Goal: Task Accomplishment & Management: Use online tool/utility

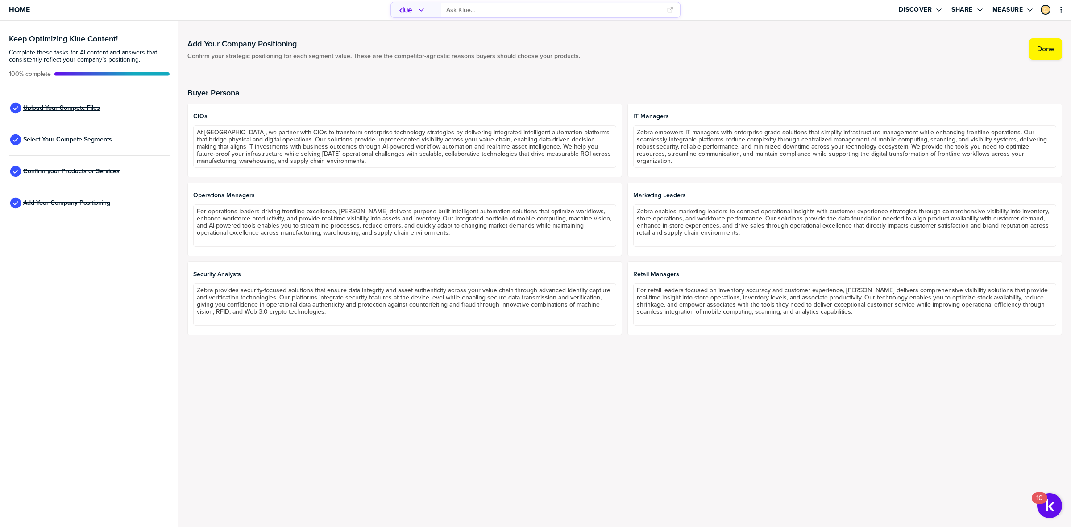
click at [63, 104] on span "Upload Your Compete Files" at bounding box center [61, 107] width 77 height 7
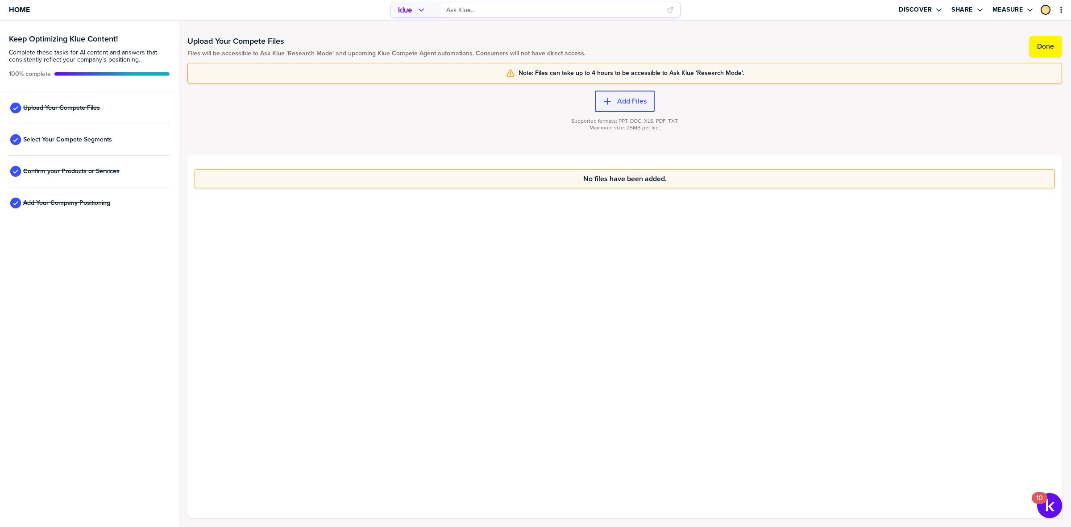
click at [629, 106] on button "Add Files" at bounding box center [625, 101] width 60 height 21
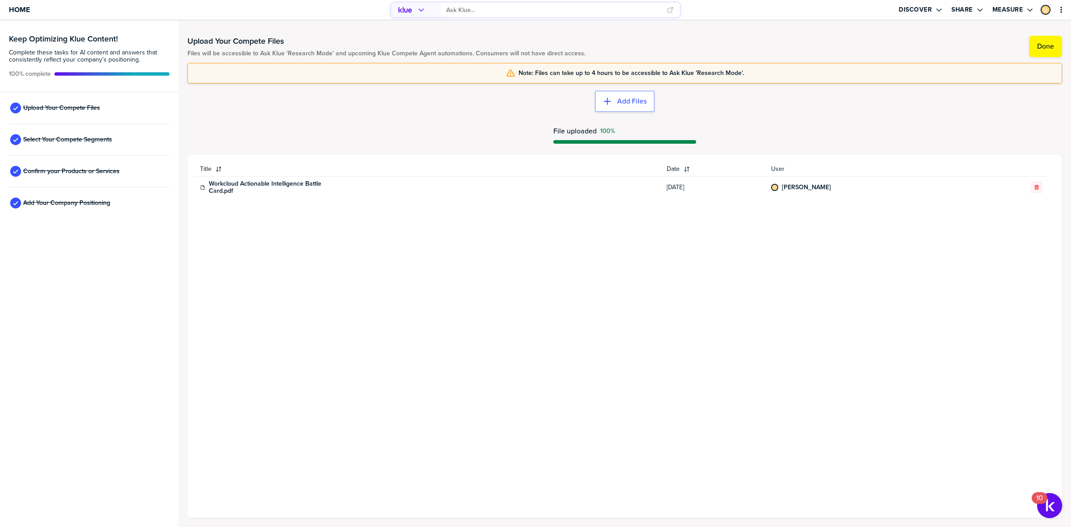
click at [570, 295] on div "Title Date User Workcloud Actionable Intelligence Battle Card.pdf [DATE] [PERSO…" at bounding box center [624, 336] width 860 height 349
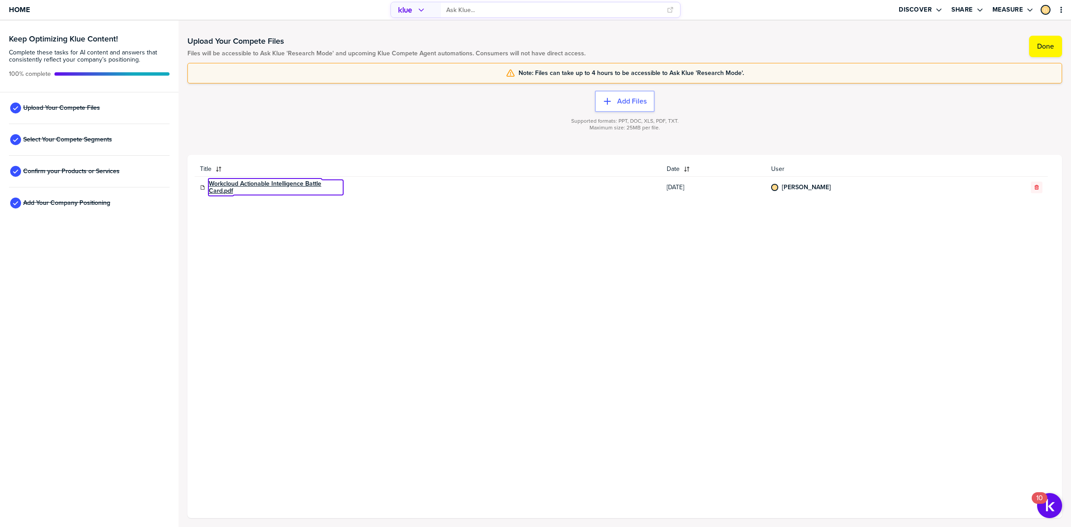
click at [246, 183] on link "Workcloud Actionable Intelligence Battle Card.pdf" at bounding box center [276, 187] width 134 height 14
click at [353, 272] on div "Title Date User Workcloud Actionable Intelligence Battle Card.pdf [DATE] [PERSO…" at bounding box center [624, 336] width 860 height 349
click at [97, 169] on span "Confirm your Products or Services" at bounding box center [71, 171] width 96 height 7
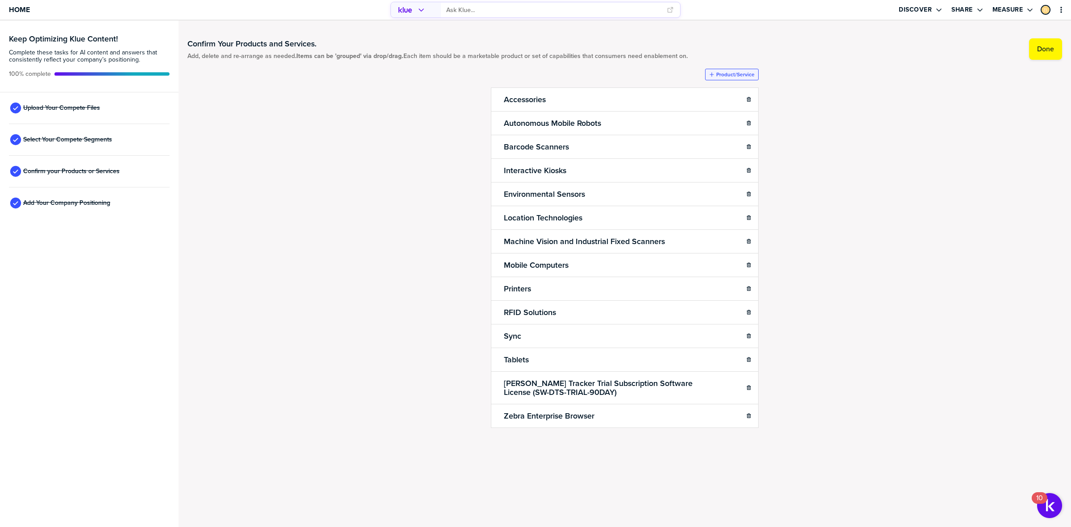
click at [726, 75] on label "Product/Service" at bounding box center [735, 74] width 38 height 7
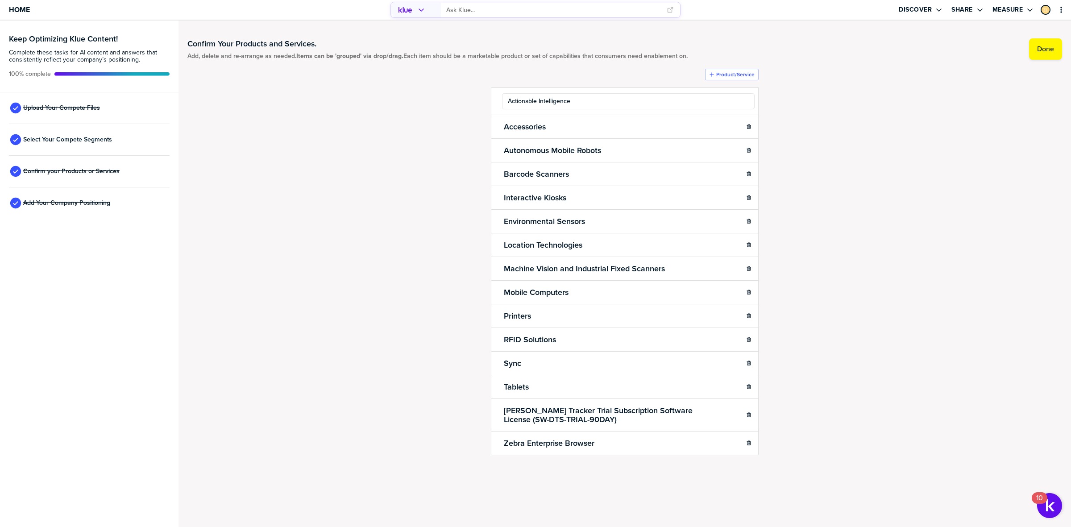
type input "Actionable Intelligence"
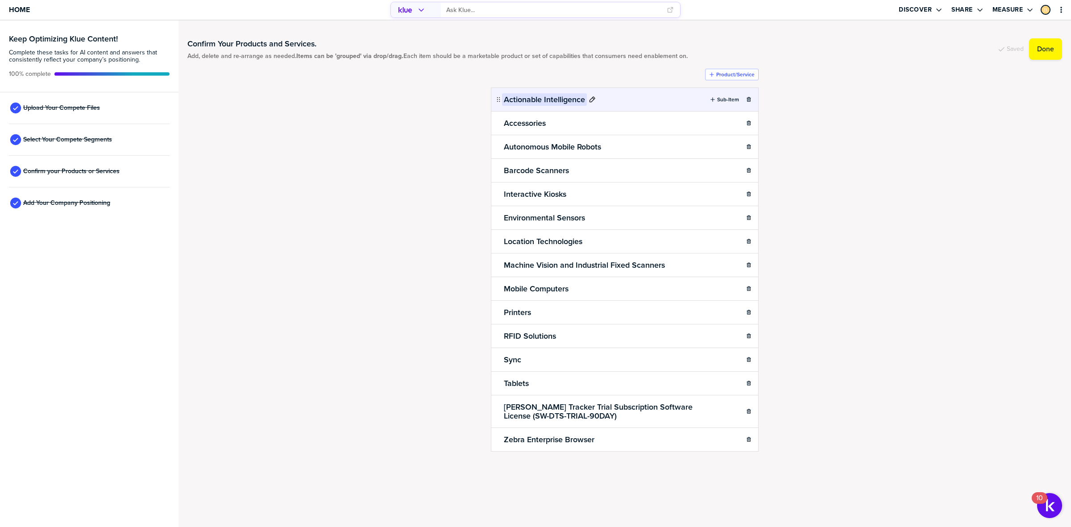
click at [576, 96] on h2 "Actionable Intelligence" at bounding box center [544, 99] width 85 height 12
drag, startPoint x: 496, startPoint y: 99, endPoint x: 496, endPoint y: 123, distance: 23.6
click at [402, 141] on div "Confirm Your Products and Services. Add, delete and re-arrange as needed. Items…" at bounding box center [624, 263] width 874 height 468
click at [472, 8] on input "primary" at bounding box center [553, 10] width 215 height 15
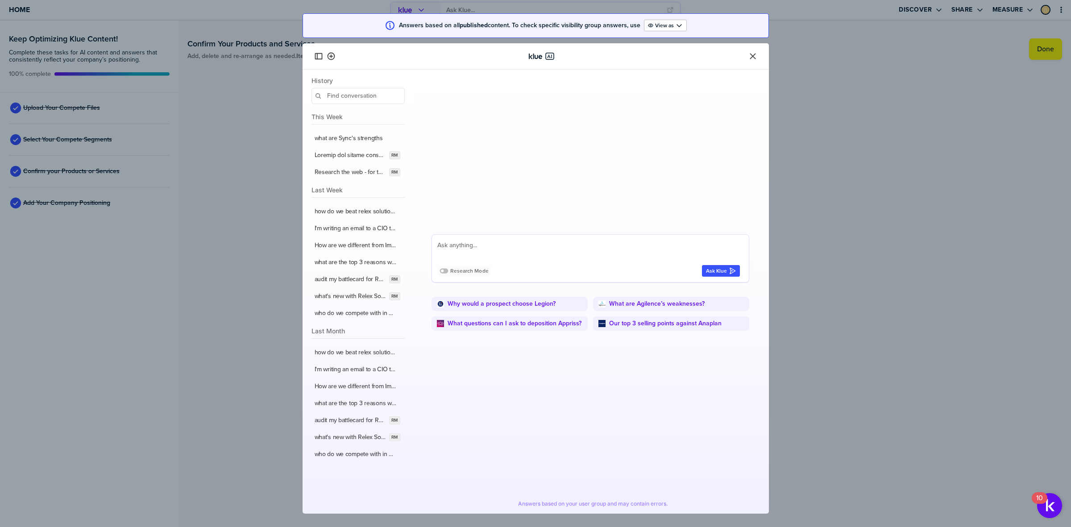
click at [442, 270] on icon at bounding box center [443, 271] width 8 height 5
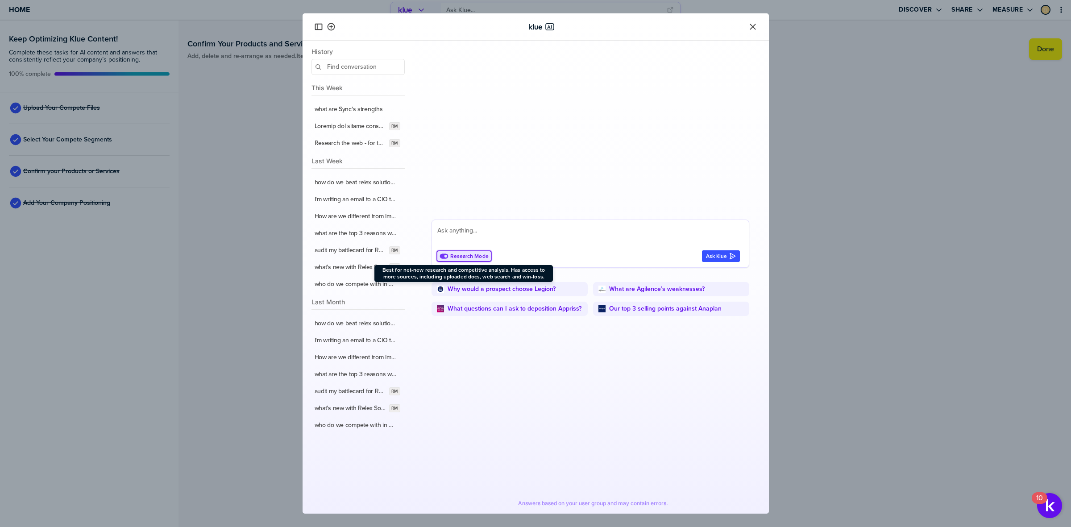
click at [494, 234] on textarea at bounding box center [588, 235] width 302 height 21
click at [599, 231] on textarea "in our uploaded battlecards, extract content about Quorso. Build a company over…" at bounding box center [588, 235] width 302 height 21
click at [529, 240] on textarea "in our uploaded battlecards, extract content about Quorso. 1. Build a company o…" at bounding box center [588, 235] width 302 height 21
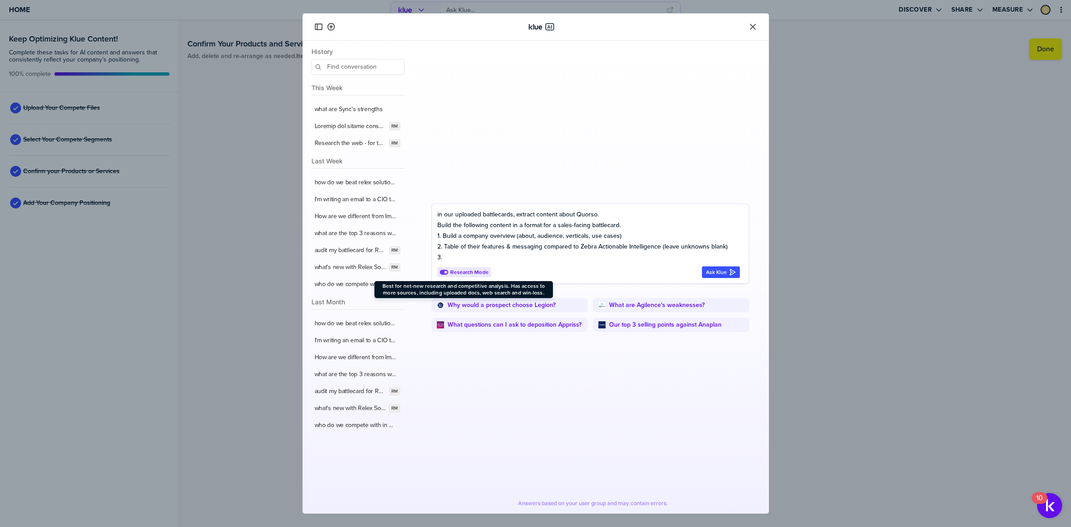
click at [618, 237] on textarea "in our uploaded battlecards, extract content about Quorso. Build the following …" at bounding box center [588, 236] width 302 height 54
click at [624, 254] on textarea "in our uploaded battlecards, extract content about Quorso. Build the following …" at bounding box center [588, 236] width 302 height 54
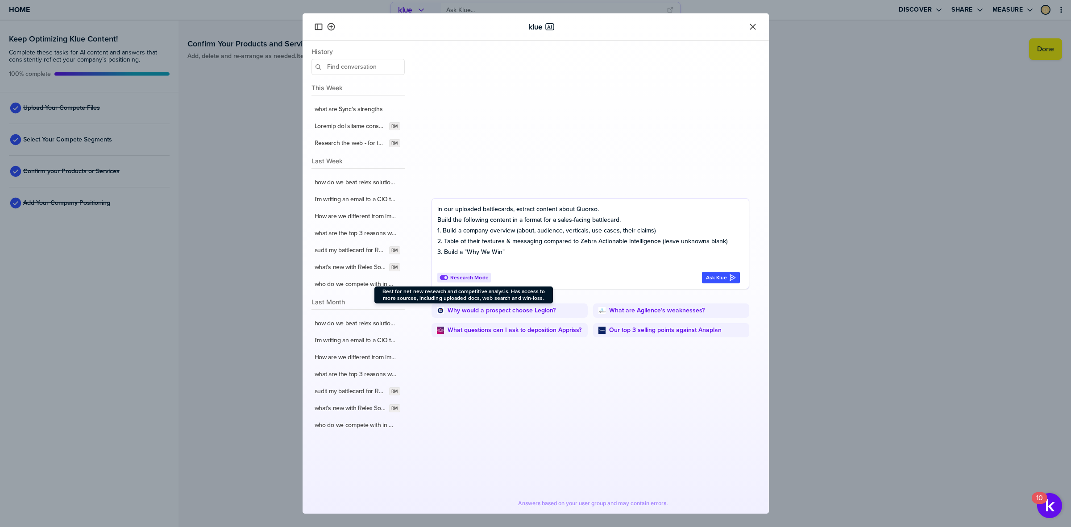
click at [526, 251] on textarea "in our uploaded battlecards, extract content about Quorso. Build the following …" at bounding box center [588, 236] width 302 height 64
click at [542, 254] on textarea "in our uploaded battlecards, extract content about Quorso. Build the following …" at bounding box center [588, 236] width 302 height 64
click at [550, 251] on textarea "in our uploaded battlecards, extract content about Quorso. Build the following …" at bounding box center [588, 236] width 302 height 64
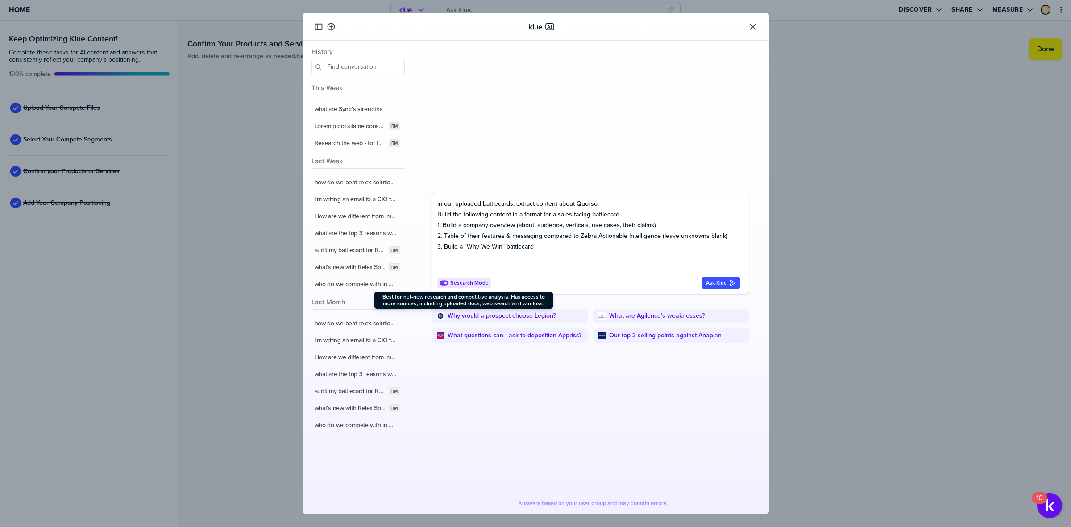
type textarea "in our uploaded battlecards, extract content about Quorso. Build the following …"
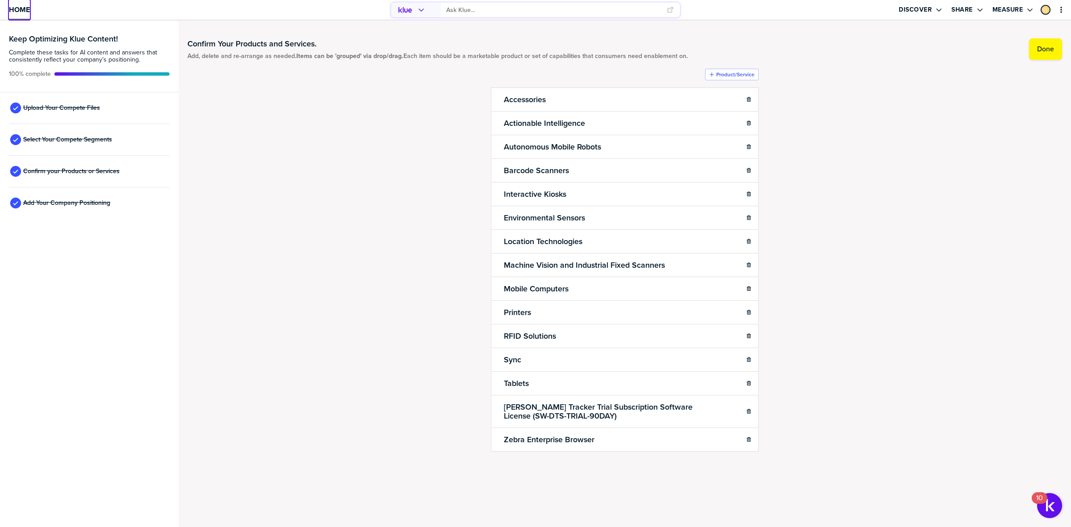
click at [22, 7] on body "Home Discover Share Measure Keep Optimizing Klue Content! Complete these tasks …" at bounding box center [535, 263] width 1071 height 527
click at [14, 7] on span "Home" at bounding box center [19, 10] width 21 height 8
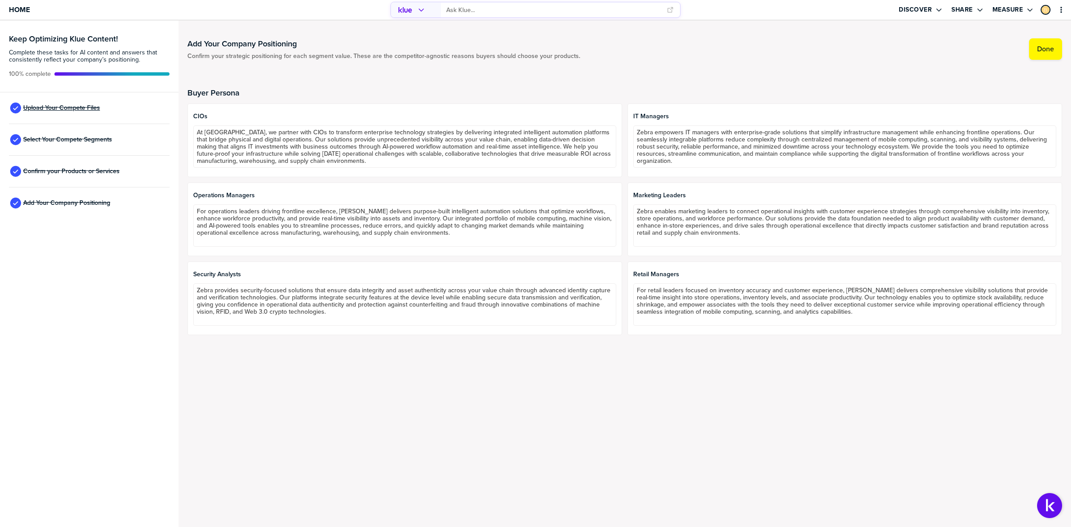
click at [43, 107] on span "Upload Your Compete Files" at bounding box center [61, 107] width 77 height 7
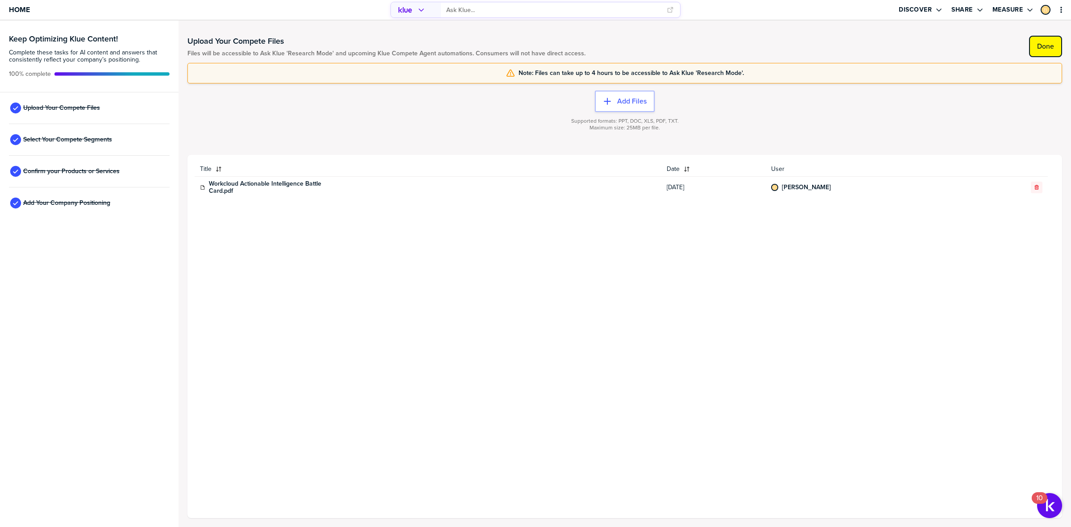
click at [1052, 45] on label "Done" at bounding box center [1045, 46] width 17 height 9
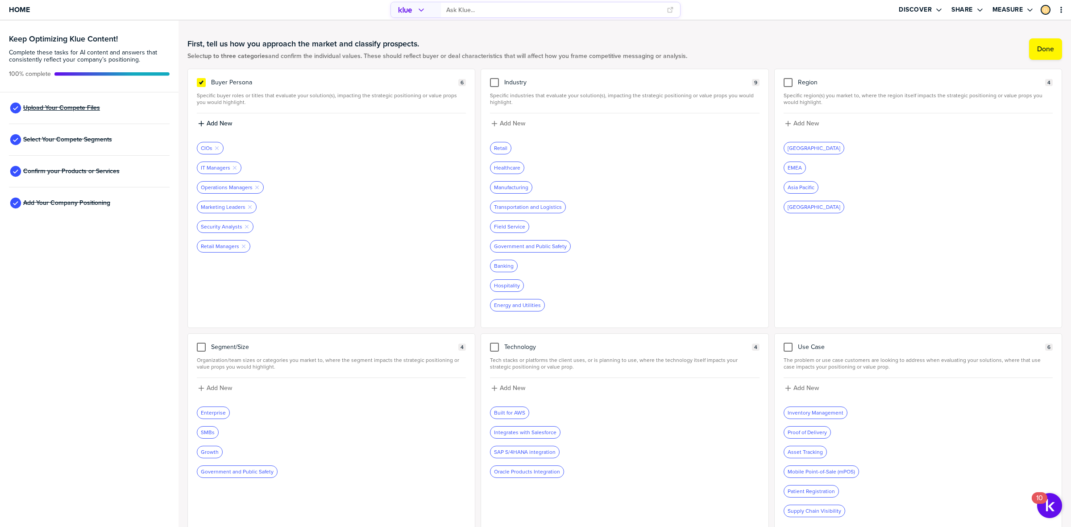
click at [43, 110] on span "Upload Your Compete Files" at bounding box center [61, 107] width 77 height 7
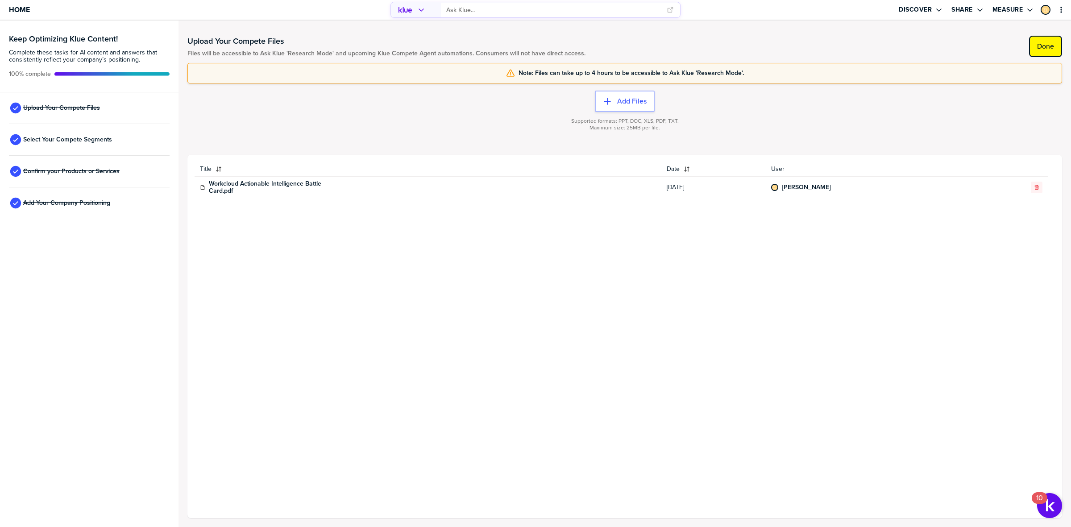
click at [1042, 48] on label "Done" at bounding box center [1045, 46] width 17 height 9
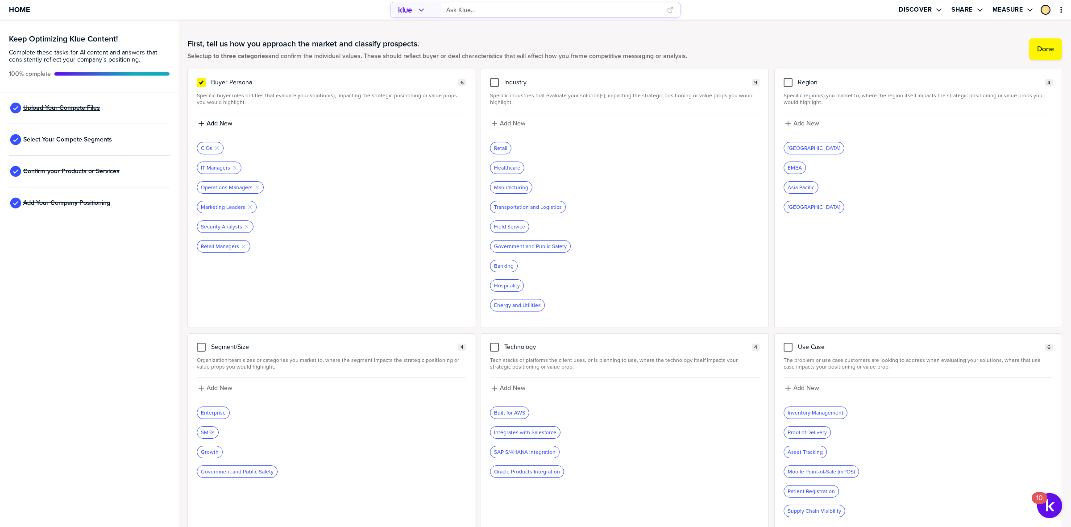
click at [61, 107] on span "Upload Your Compete Files" at bounding box center [61, 107] width 77 height 7
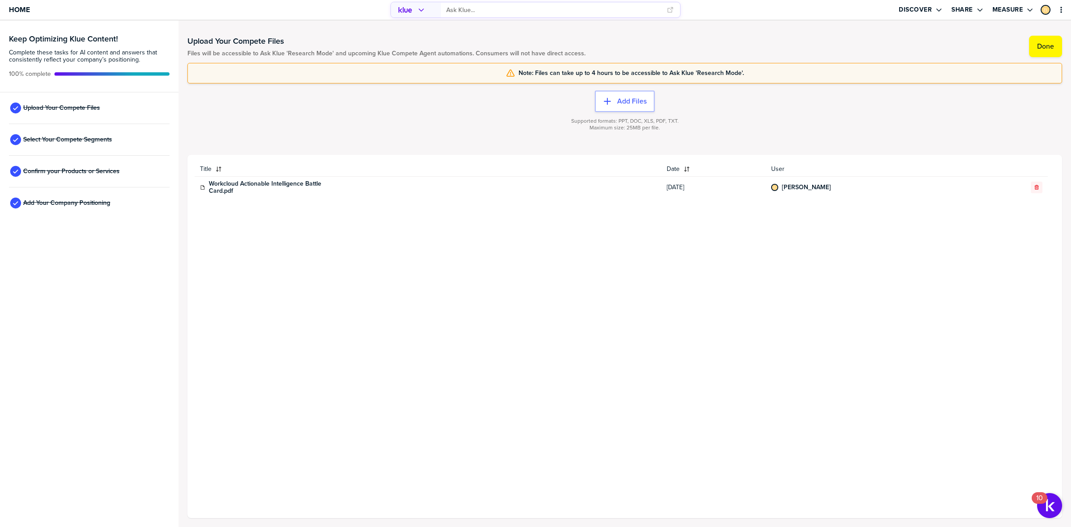
click at [463, 308] on div "Title Date User Workcloud Actionable Intelligence Battle Card.pdf 10/3/2025 Zev…" at bounding box center [624, 336] width 860 height 349
click at [447, 5] on input "primary" at bounding box center [553, 10] width 215 height 15
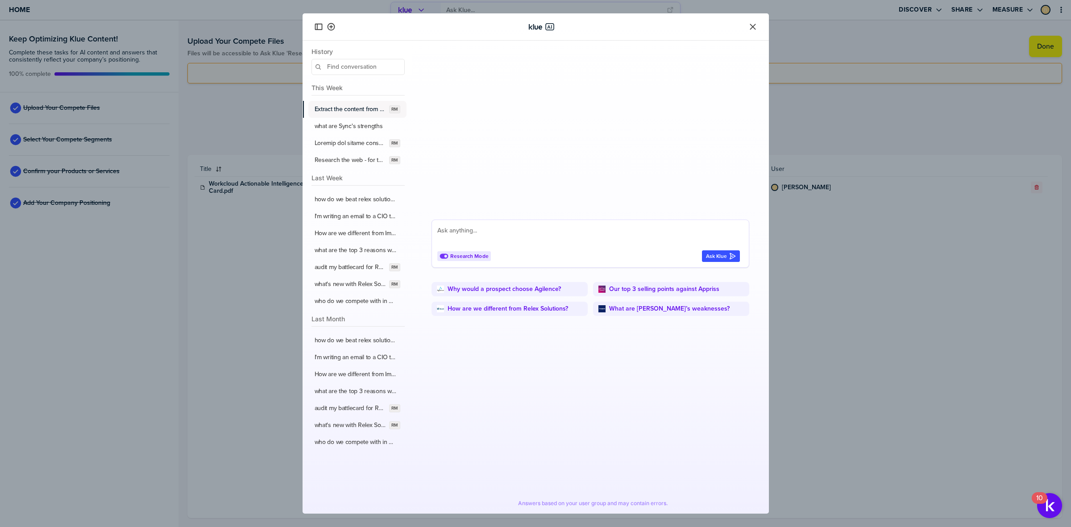
click at [342, 110] on label "Extract the content from our uploaded battlecard - the section about Quorso. Us…" at bounding box center [349, 109] width 71 height 8
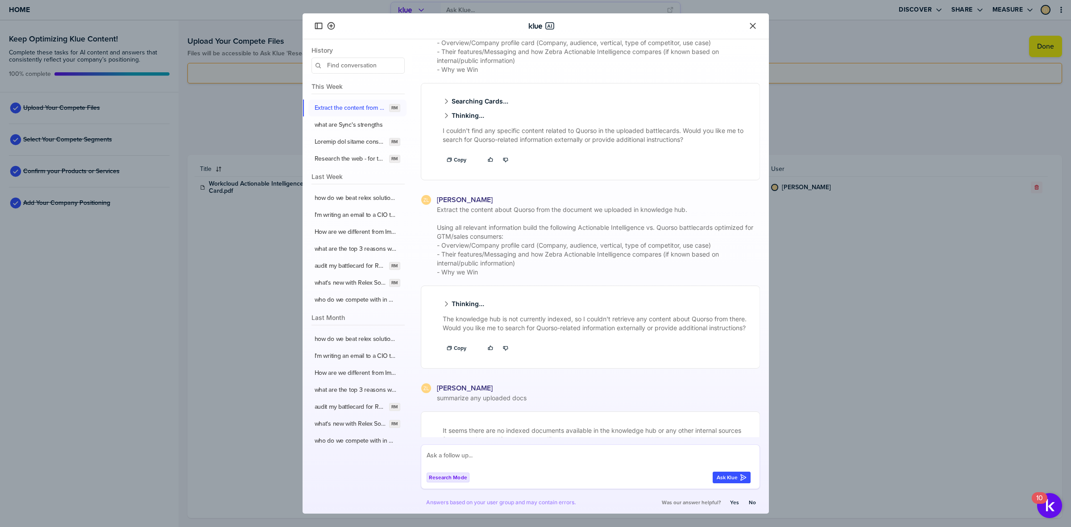
scroll to position [115, 0]
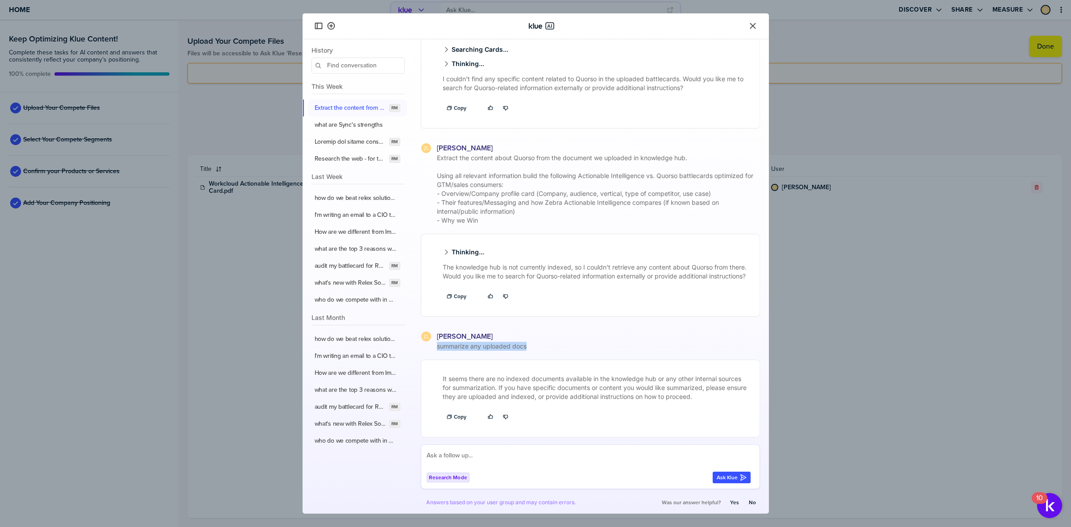
drag, startPoint x: 534, startPoint y: 343, endPoint x: 433, endPoint y: 347, distance: 101.4
click at [433, 347] on div "summarize any uploaded docs" at bounding box center [590, 346] width 339 height 9
copy span "summarize any uploaded docs"
click at [476, 457] on textarea at bounding box center [588, 459] width 324 height 18
paste textarea "summarize any uploaded docs"
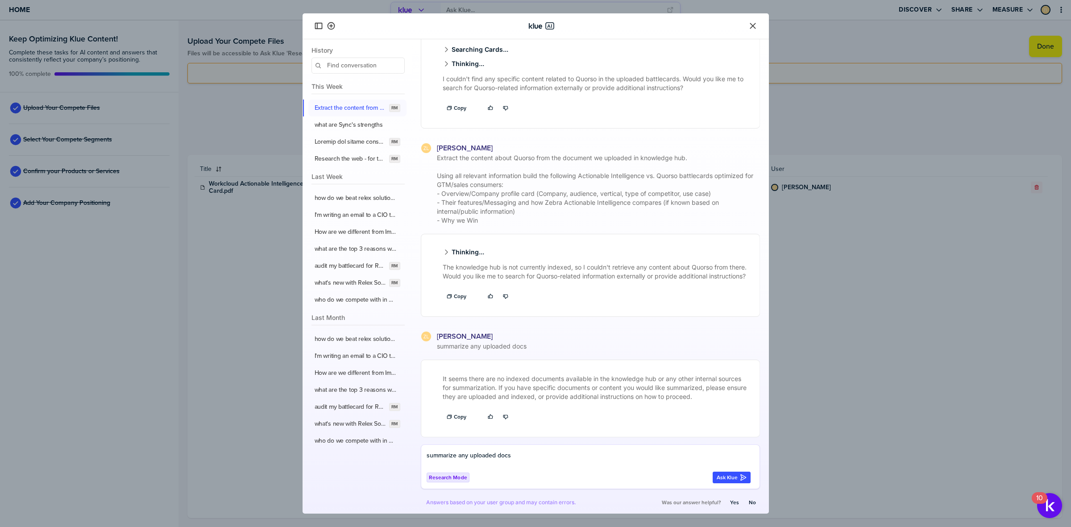
type textarea "summarize any uploaded docs"
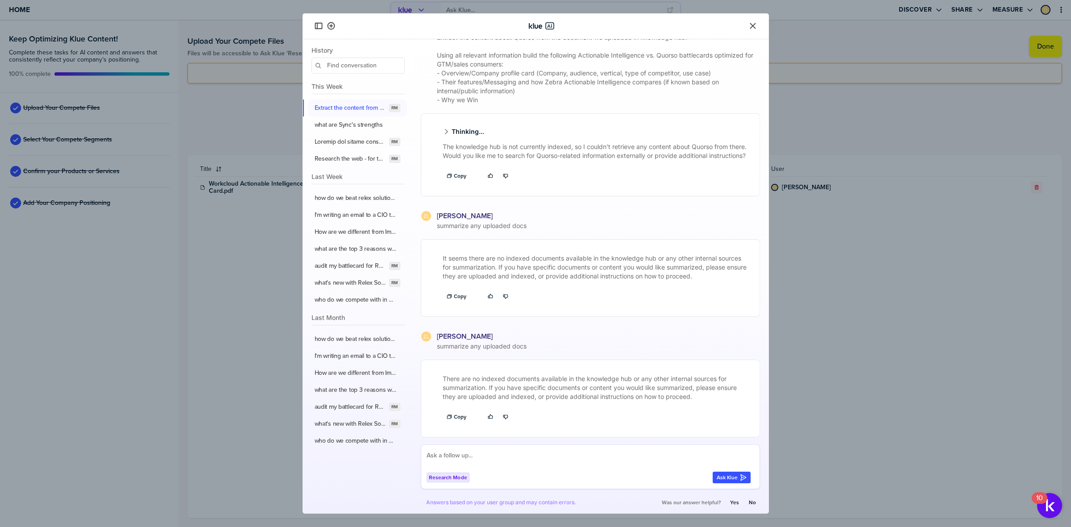
scroll to position [236, 0]
click at [750, 25] on icon "Close" at bounding box center [752, 25] width 9 height 9
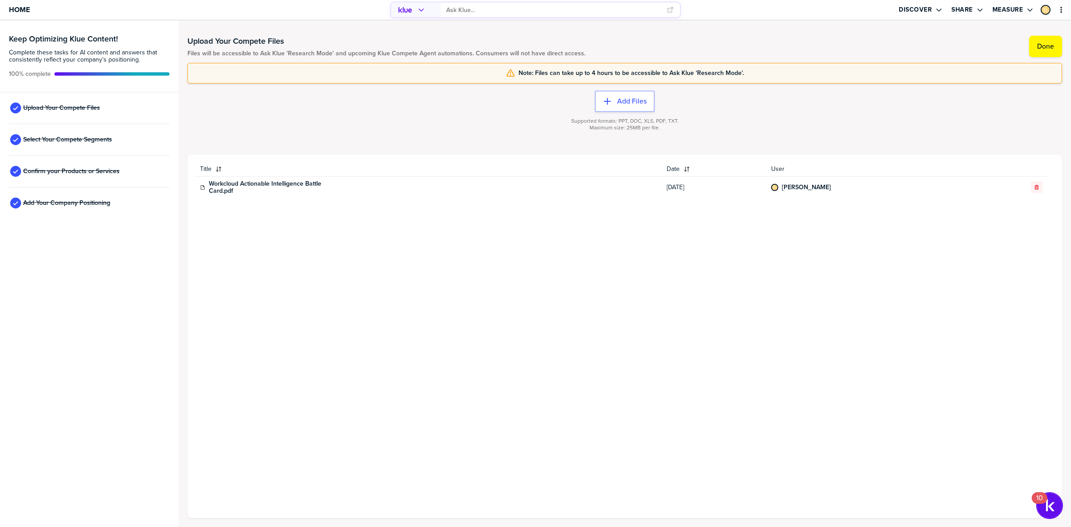
click at [1054, 512] on img "Open Resource Center, 10 new notifications" at bounding box center [1049, 505] width 25 height 25
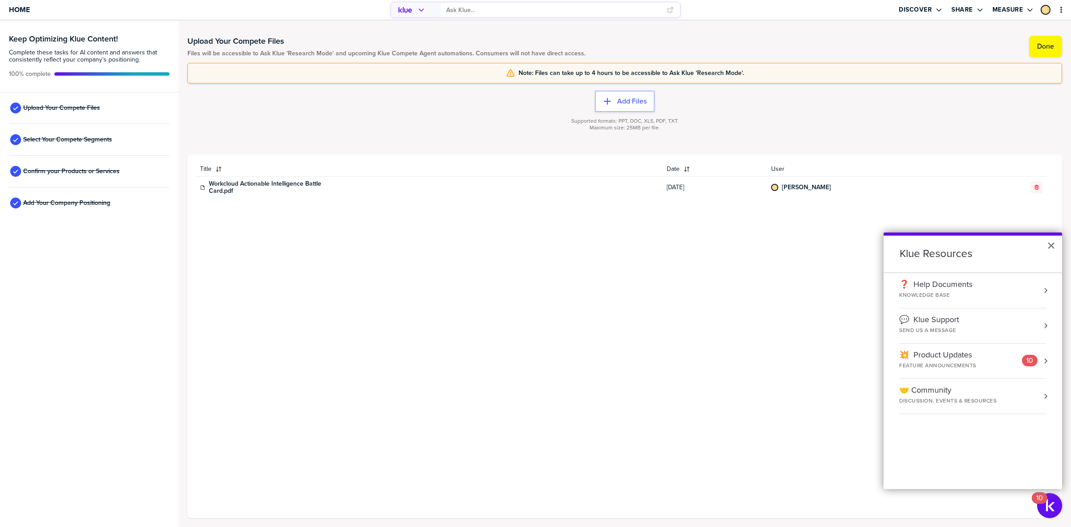
click at [949, 288] on div "❓ Help Documents" at bounding box center [935, 285] width 73 height 10
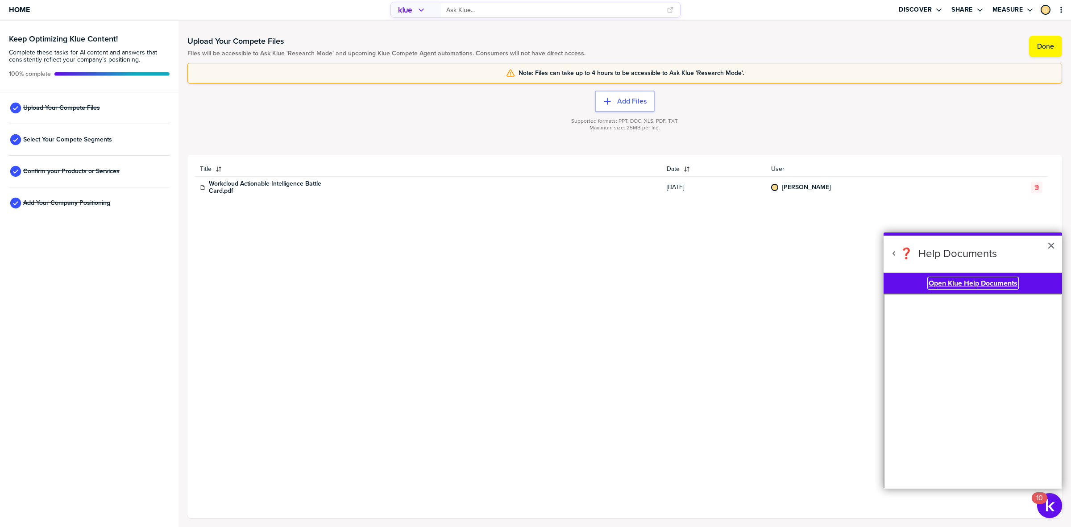
click at [974, 279] on b "Open Klue Help Documents" at bounding box center [972, 283] width 89 height 10
click at [24, 6] on span "Home" at bounding box center [19, 10] width 21 height 8
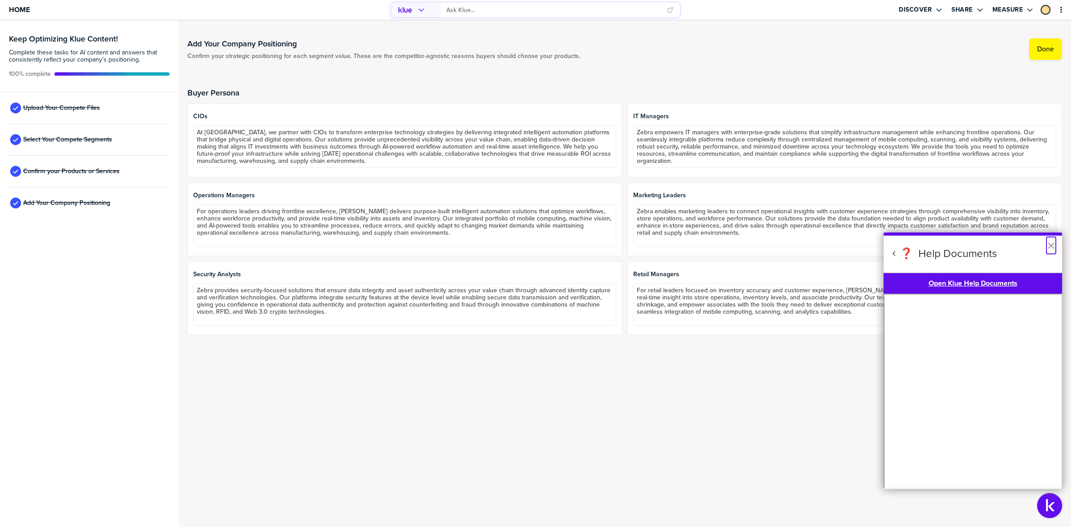
click at [1050, 244] on button "×" at bounding box center [1050, 245] width 8 height 14
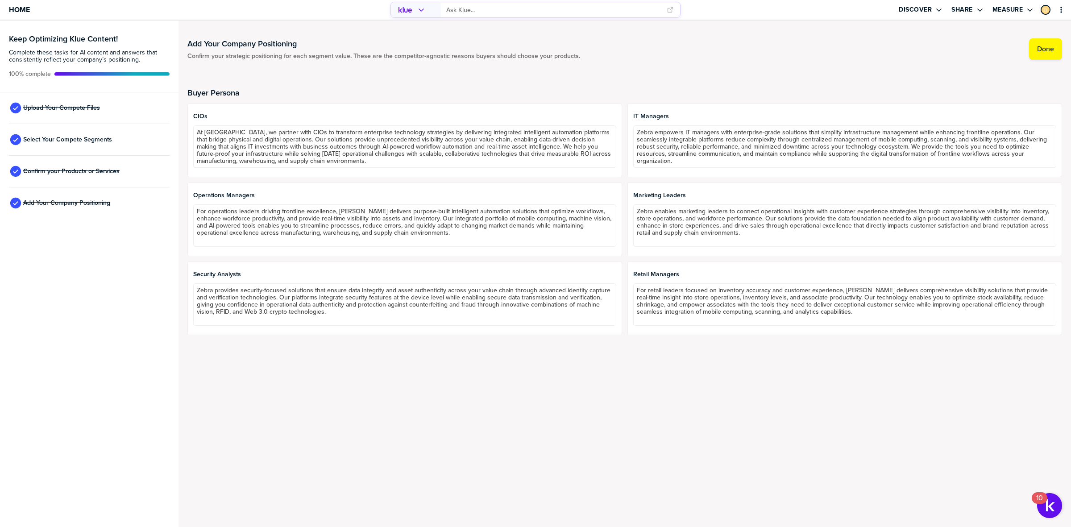
click at [440, 376] on div "Add Your Company Positioning Confirm your strategic positioning for each segmen…" at bounding box center [624, 274] width 892 height 506
click at [50, 107] on span "Upload Your Compete Files" at bounding box center [61, 107] width 77 height 7
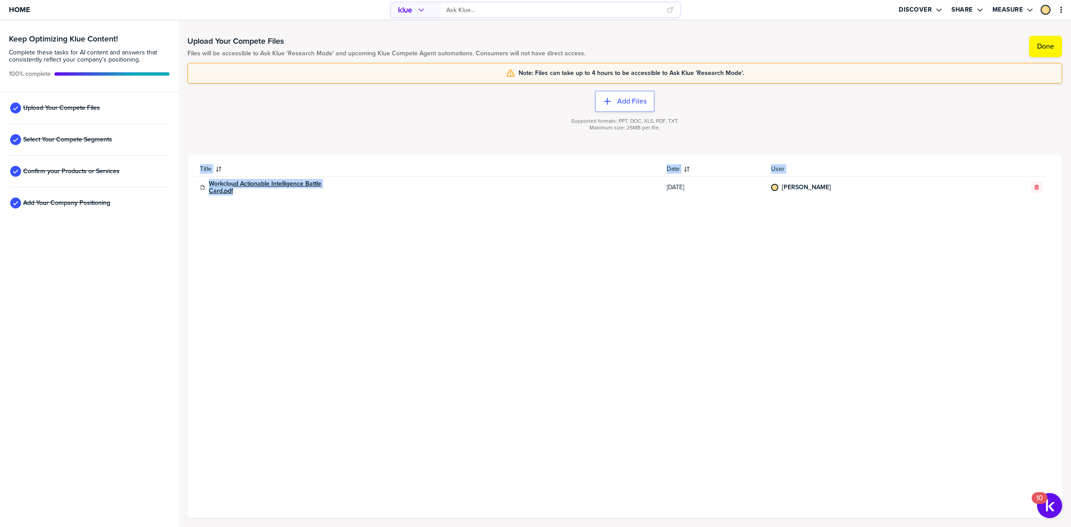
drag, startPoint x: 299, startPoint y: 221, endPoint x: 236, endPoint y: 193, distance: 69.9
click at [236, 193] on div "Title Date User Workcloud Actionable Intelligence Battle Card.pdf 10/3/2025 Zev…" at bounding box center [624, 336] width 860 height 349
copy table "Title Date User Workcloud Actionable Intelligence Battle Card.pdf"
click at [21, 12] on span "Home" at bounding box center [19, 10] width 21 height 8
